Goal: Information Seeking & Learning: Compare options

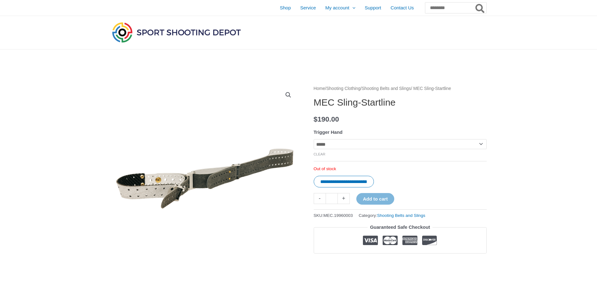
click at [439, 86] on nav "Home / Shooting Clothing / Shooting Belts and Slings / MEC Sling-Startline" at bounding box center [400, 89] width 173 height 8
click at [452, 89] on nav "Home / Shooting Clothing / Shooting Belts and Slings / MEC Sling-Startline" at bounding box center [400, 89] width 173 height 8
click at [411, 88] on link "Shooting Belts and Slings" at bounding box center [386, 88] width 49 height 5
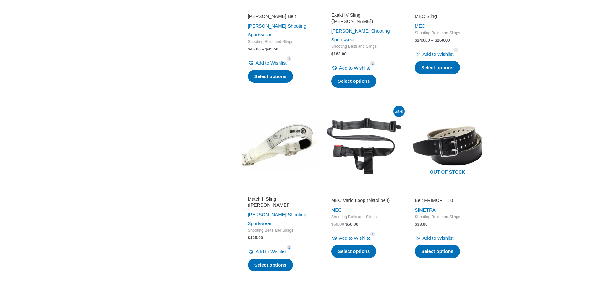
scroll to position [125, 0]
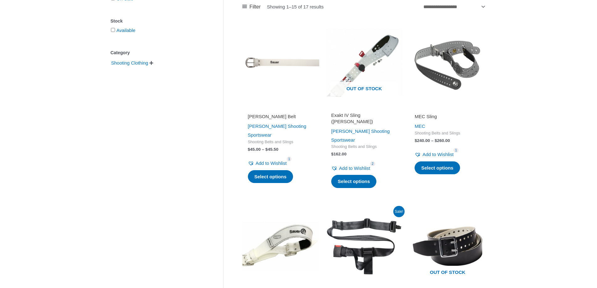
click at [440, 81] on img at bounding box center [447, 62] width 77 height 77
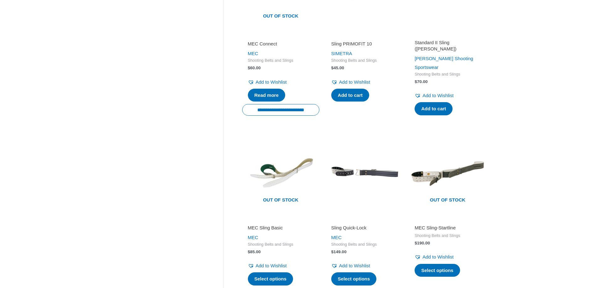
scroll to position [627, 0]
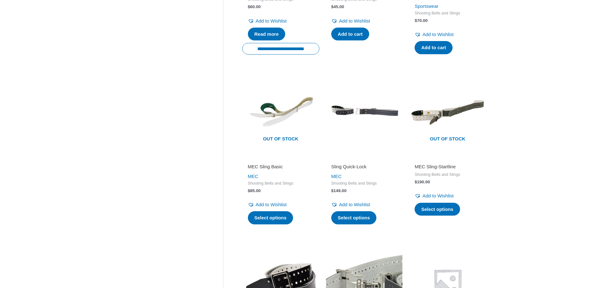
click at [352, 93] on img at bounding box center [364, 112] width 77 height 77
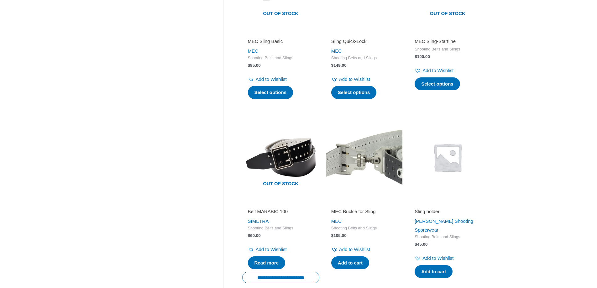
scroll to position [878, 0]
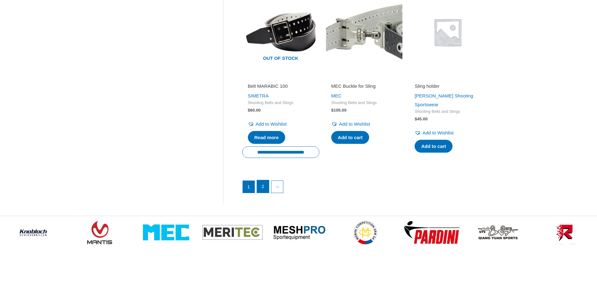
click at [262, 180] on link "2" at bounding box center [263, 186] width 12 height 13
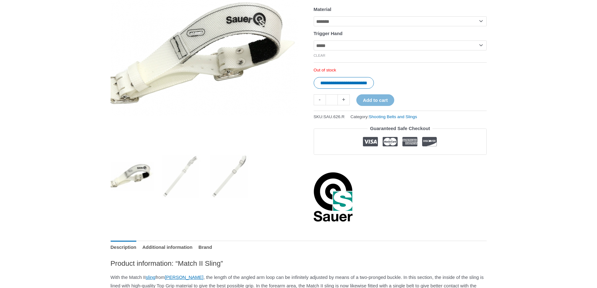
scroll to position [125, 0]
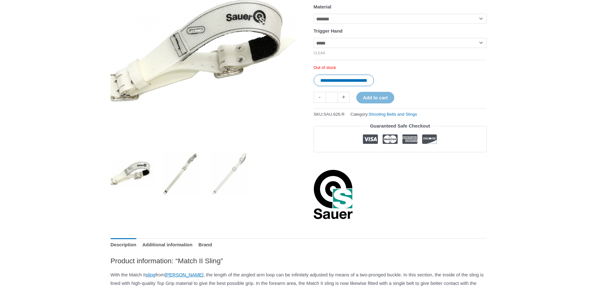
click at [180, 173] on img at bounding box center [181, 174] width 44 height 44
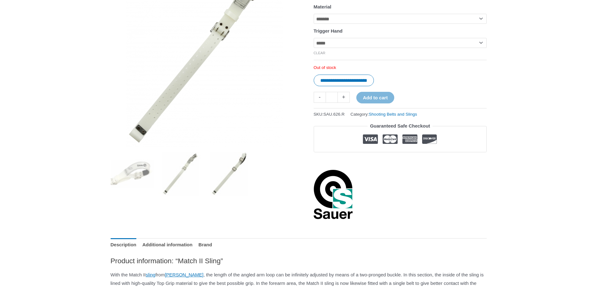
click at [236, 172] on img at bounding box center [229, 174] width 44 height 44
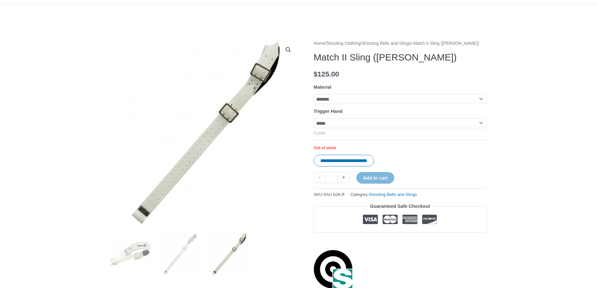
scroll to position [0, 0]
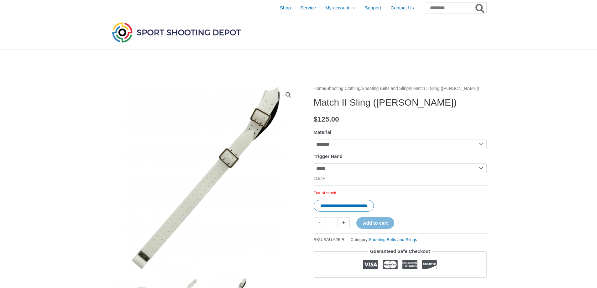
click at [409, 87] on link "Shooting Belts and Slings" at bounding box center [386, 88] width 49 height 5
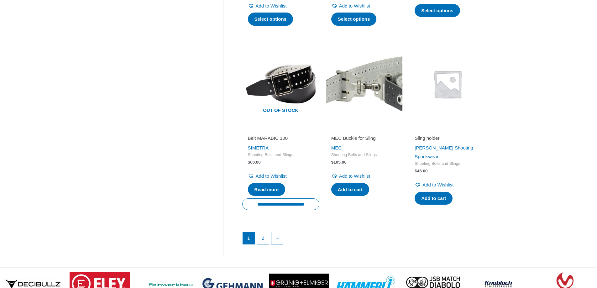
scroll to position [836, 0]
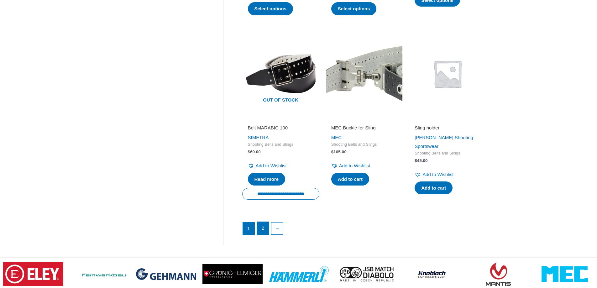
click at [265, 222] on link "2" at bounding box center [263, 228] width 12 height 13
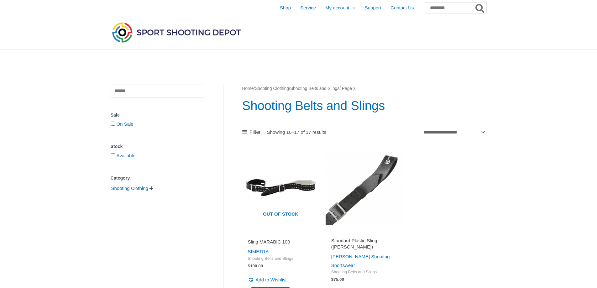
scroll to position [42, 0]
